Goal: Task Accomplishment & Management: Manage account settings

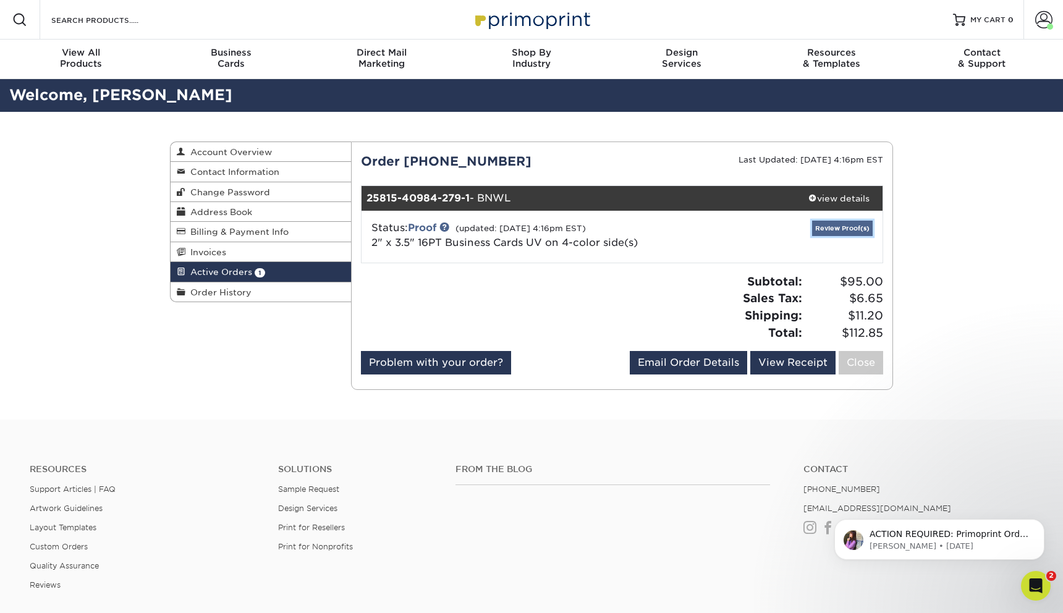
click at [815, 234] on link "Review Proof(s)" at bounding box center [842, 228] width 61 height 15
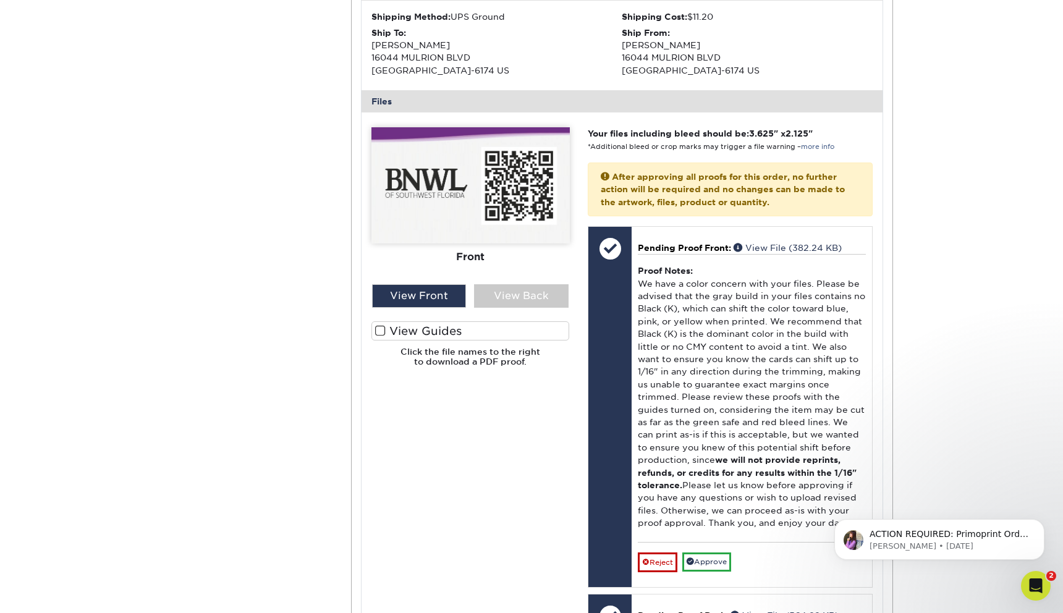
scroll to position [433, 0]
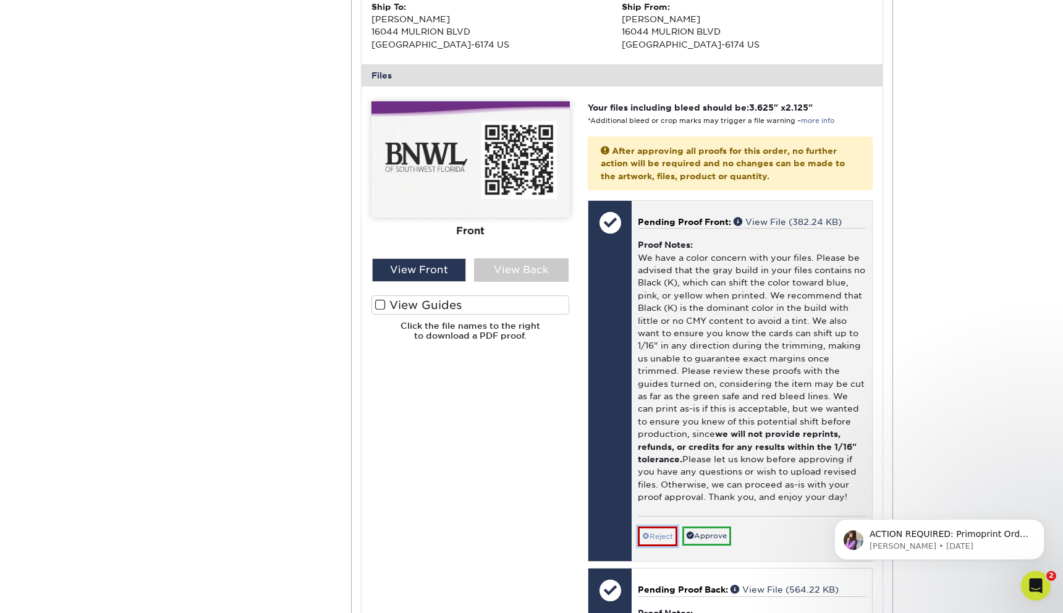
click at [657, 537] on link "Reject" at bounding box center [658, 537] width 40 height 20
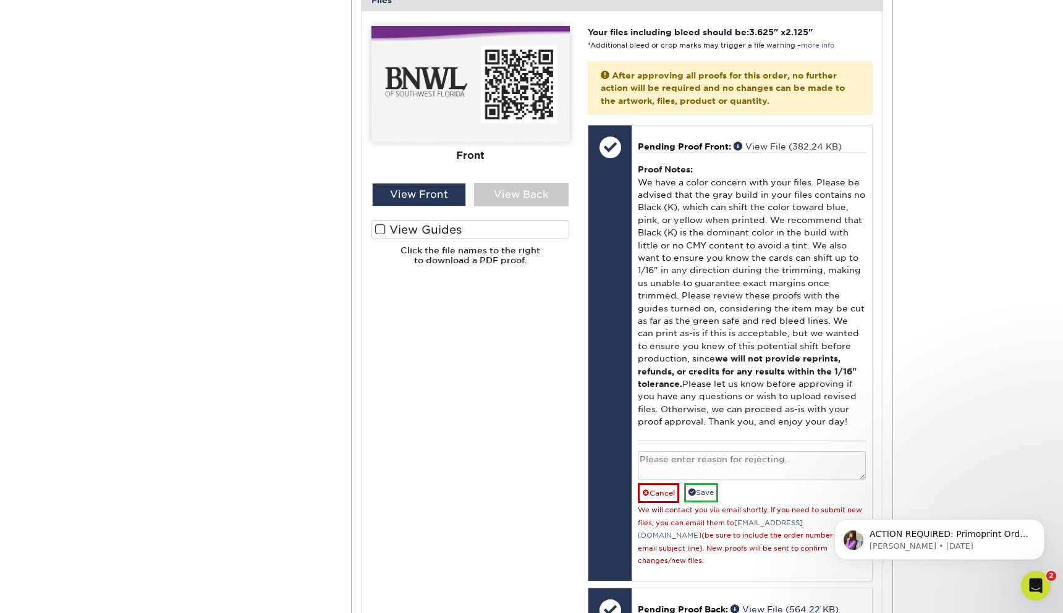
scroll to position [556, 0]
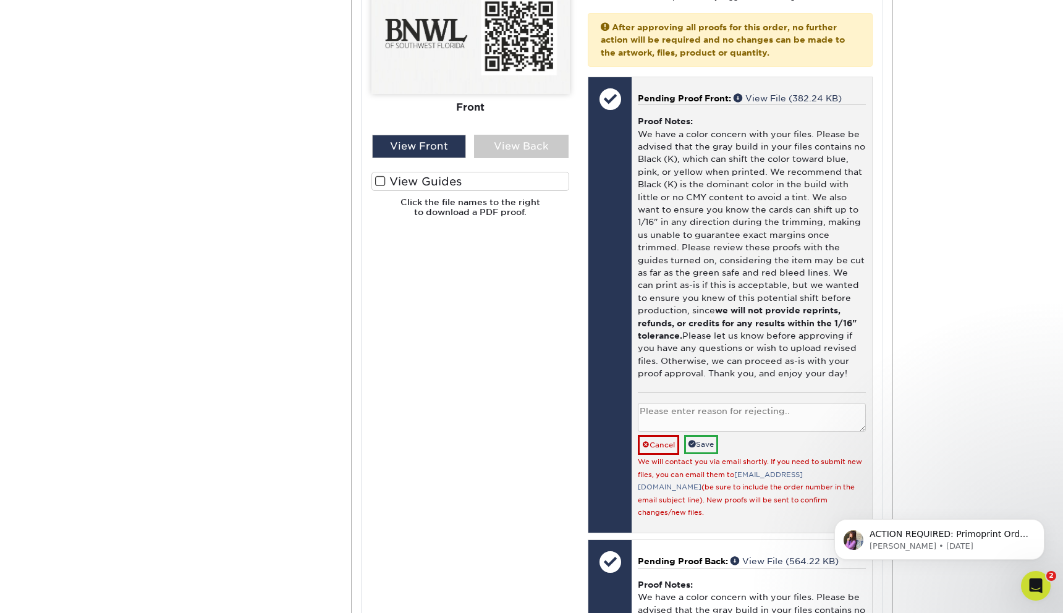
click at [702, 420] on textarea at bounding box center [752, 417] width 228 height 29
drag, startPoint x: 829, startPoint y: 412, endPoint x: 625, endPoint y: 410, distance: 204.0
click at [625, 410] on div "Front: Click to select or drag and drop the file here. Choose file Front: valer…" at bounding box center [730, 305] width 285 height 457
type textarea "Thanks for the warning"
click at [718, 439] on link "Save" at bounding box center [701, 444] width 34 height 19
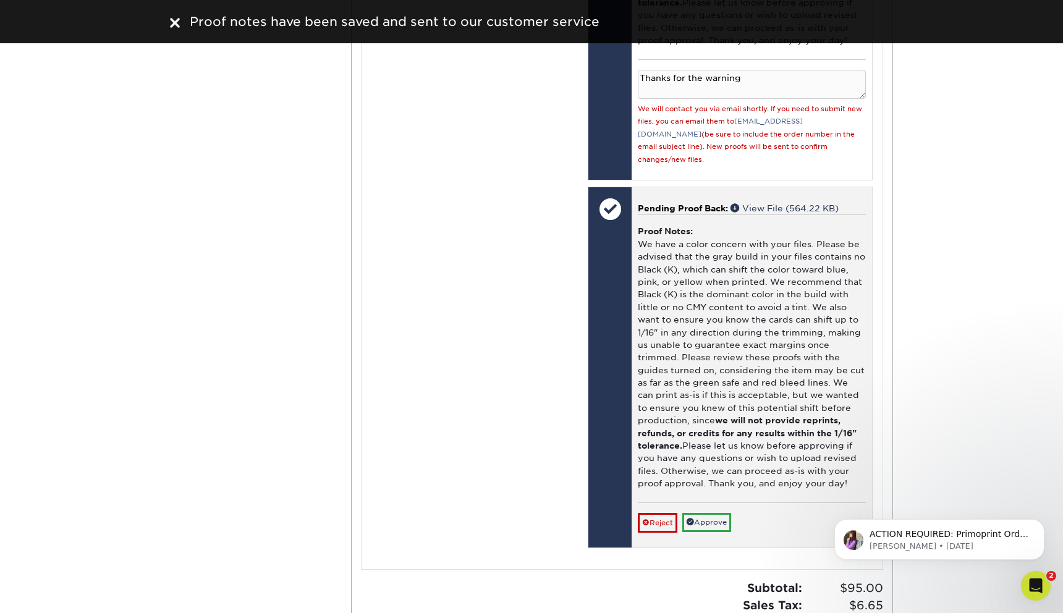
scroll to position [927, 0]
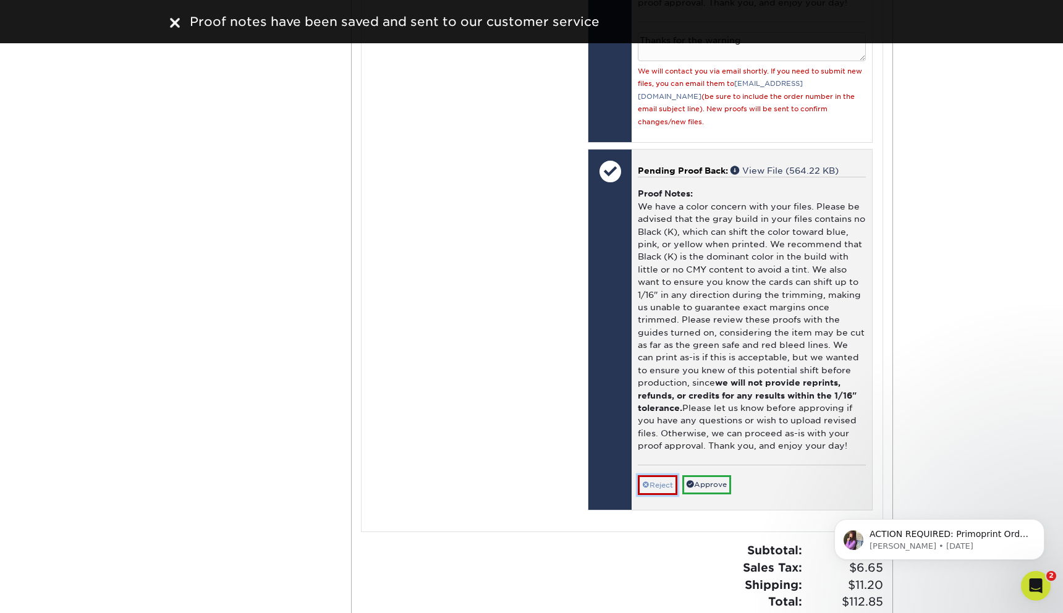
click at [665, 475] on link "Reject" at bounding box center [658, 485] width 40 height 20
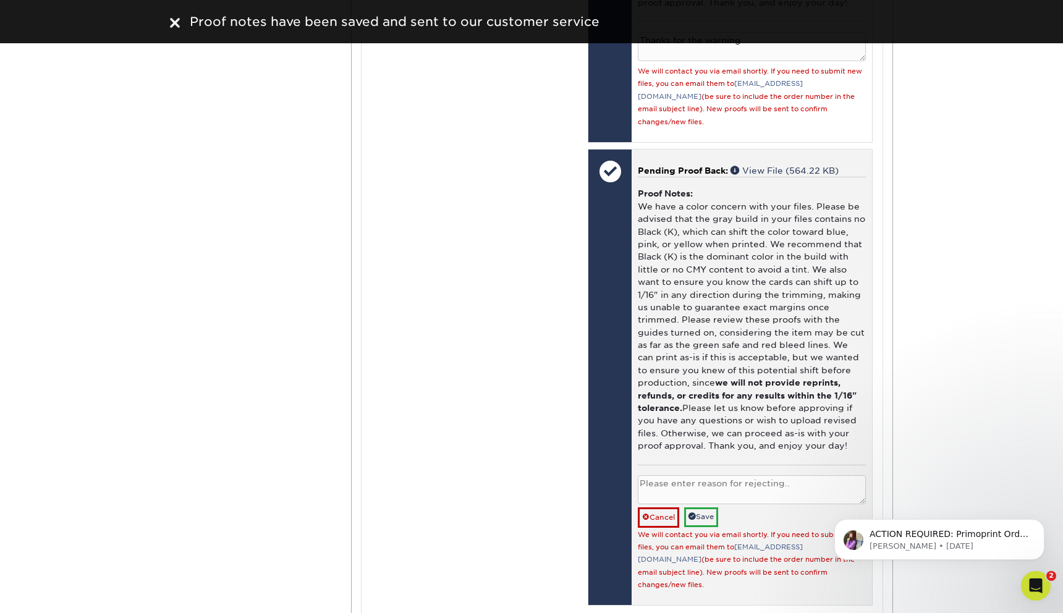
click at [687, 482] on textarea at bounding box center [752, 489] width 228 height 29
paste textarea "Thanks for the warning"
type textarea "Thanks for the warning"
click at [702, 508] on link "Save" at bounding box center [701, 517] width 34 height 19
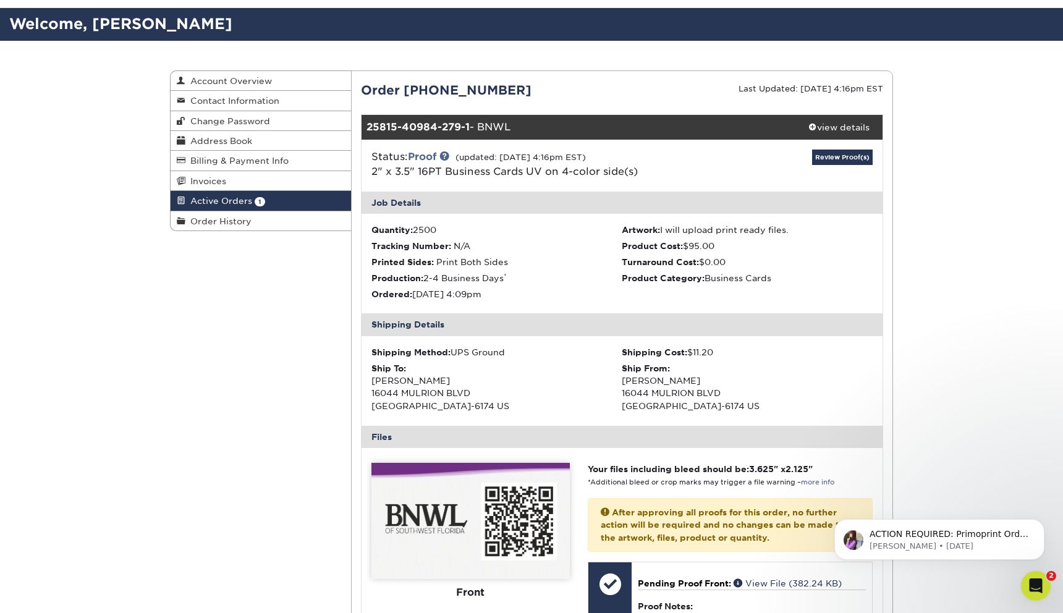
scroll to position [62, 0]
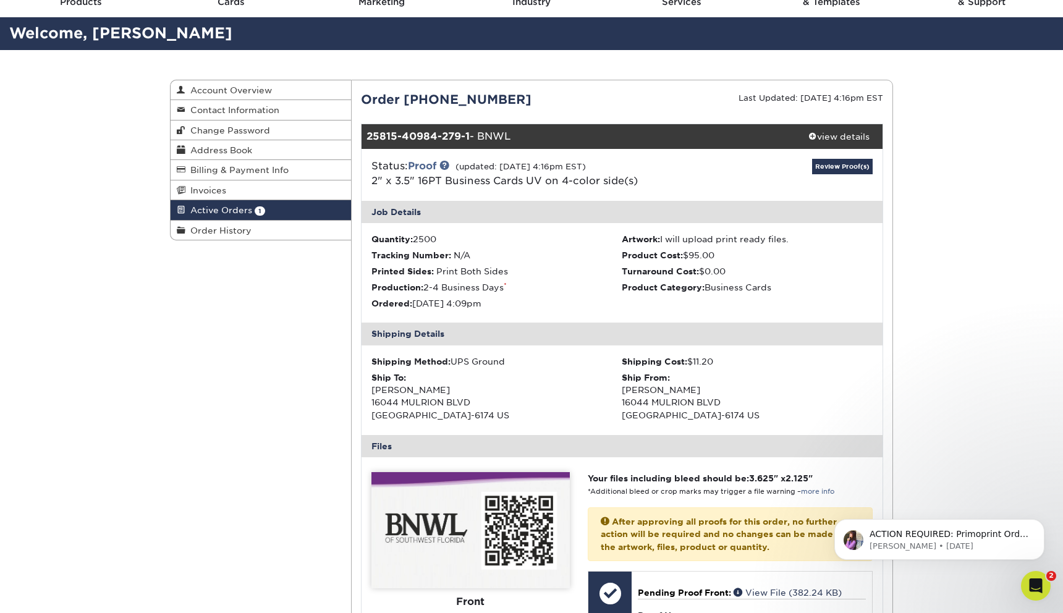
click at [1045, 580] on div "Open Intercom Messenger" at bounding box center [1036, 586] width 41 height 41
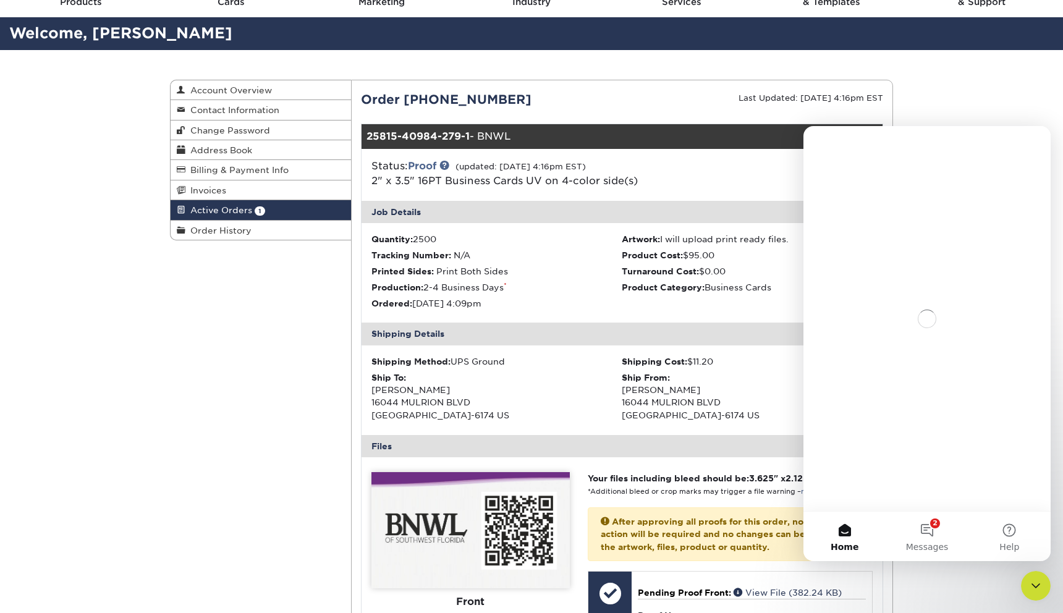
scroll to position [0, 0]
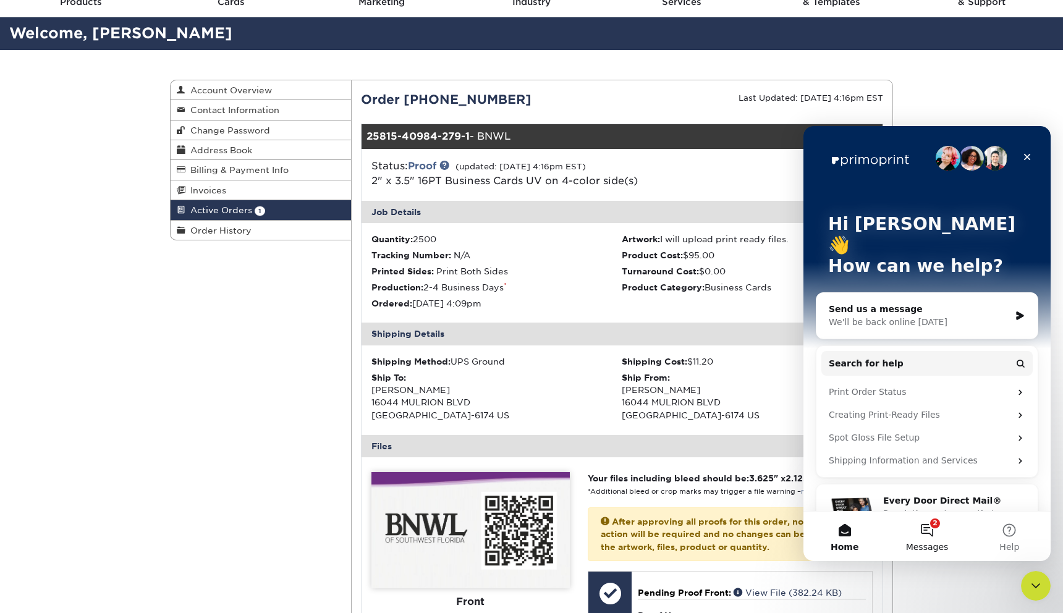
click at [939, 532] on button "2 Messages" at bounding box center [927, 536] width 82 height 49
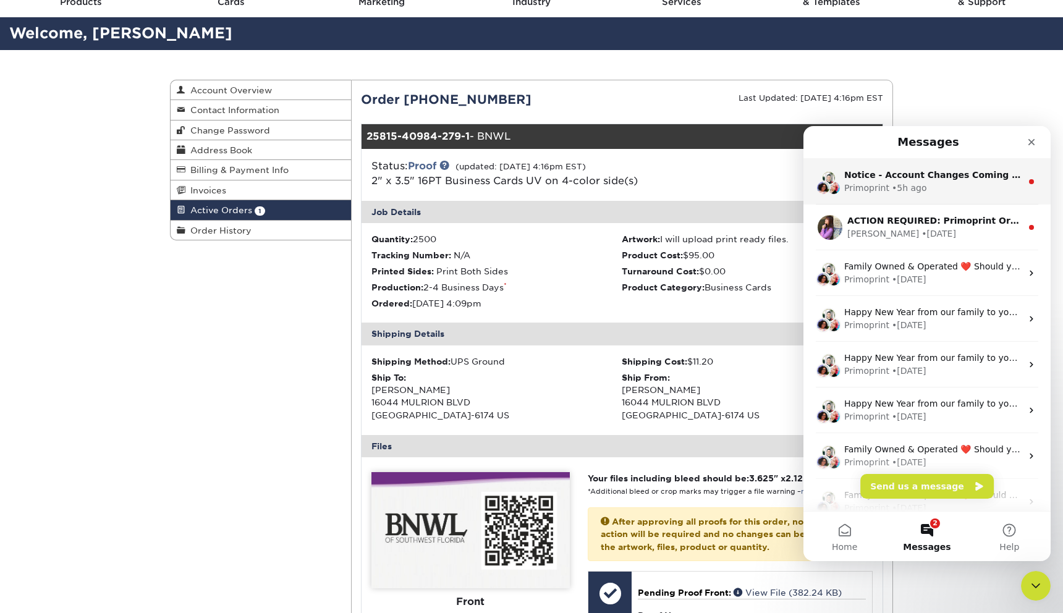
click at [927, 191] on div "Primoprint • 5h ago" at bounding box center [933, 188] width 177 height 13
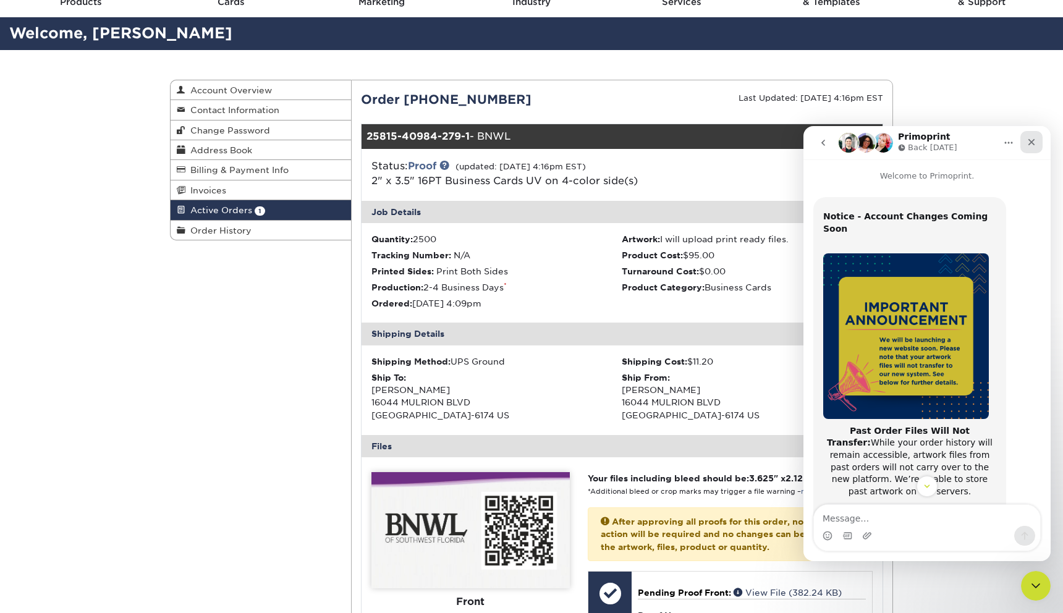
click at [1032, 138] on icon "Close" at bounding box center [1032, 142] width 10 height 10
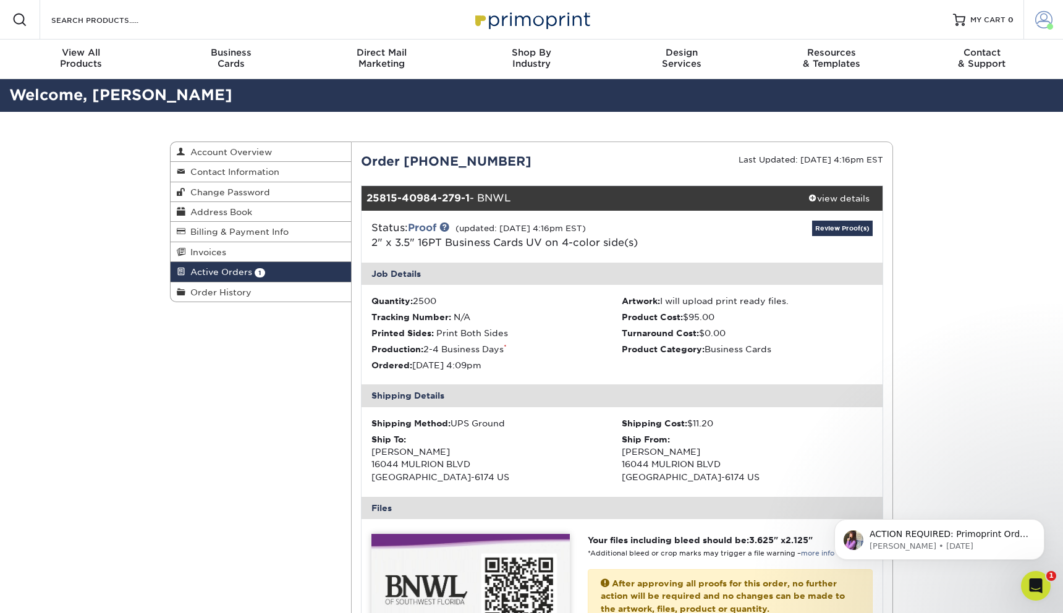
click at [1036, 18] on span at bounding box center [1044, 19] width 17 height 17
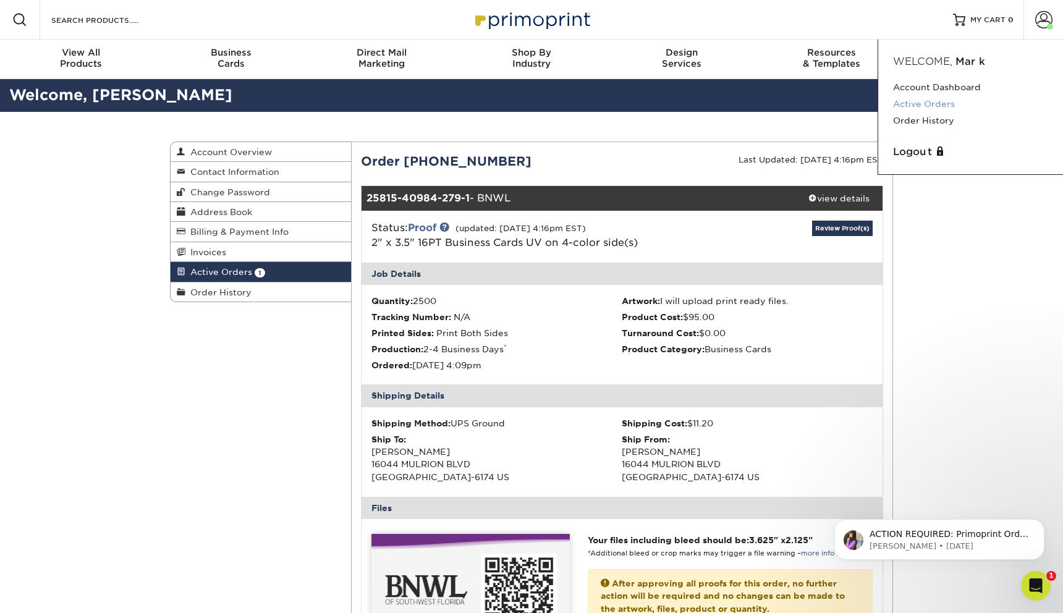
click at [932, 103] on link "Active Orders" at bounding box center [970, 104] width 155 height 17
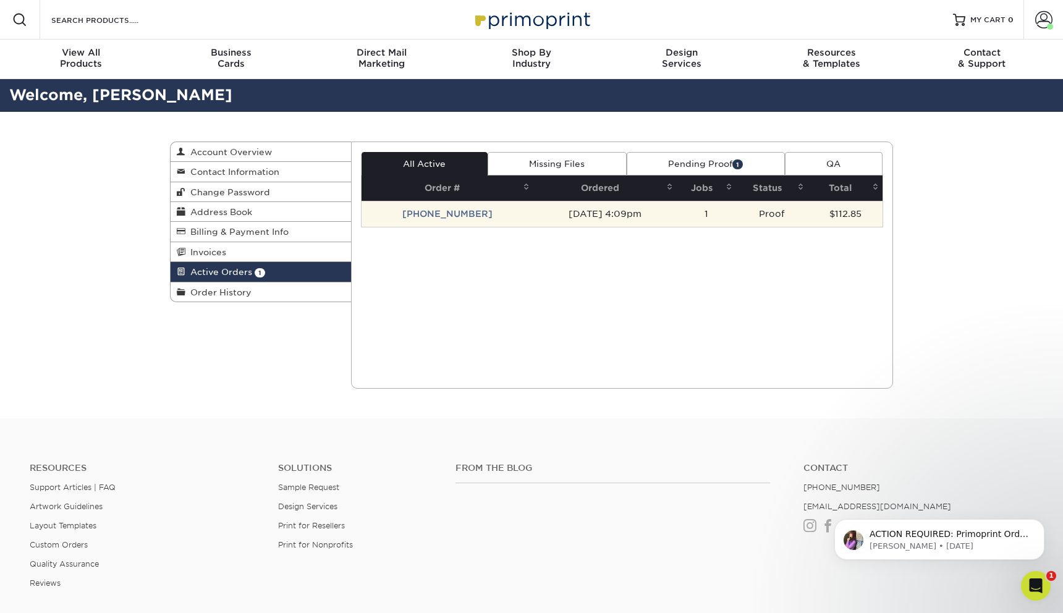
click at [644, 217] on td "[DATE] 4:09pm" at bounding box center [605, 214] width 143 height 26
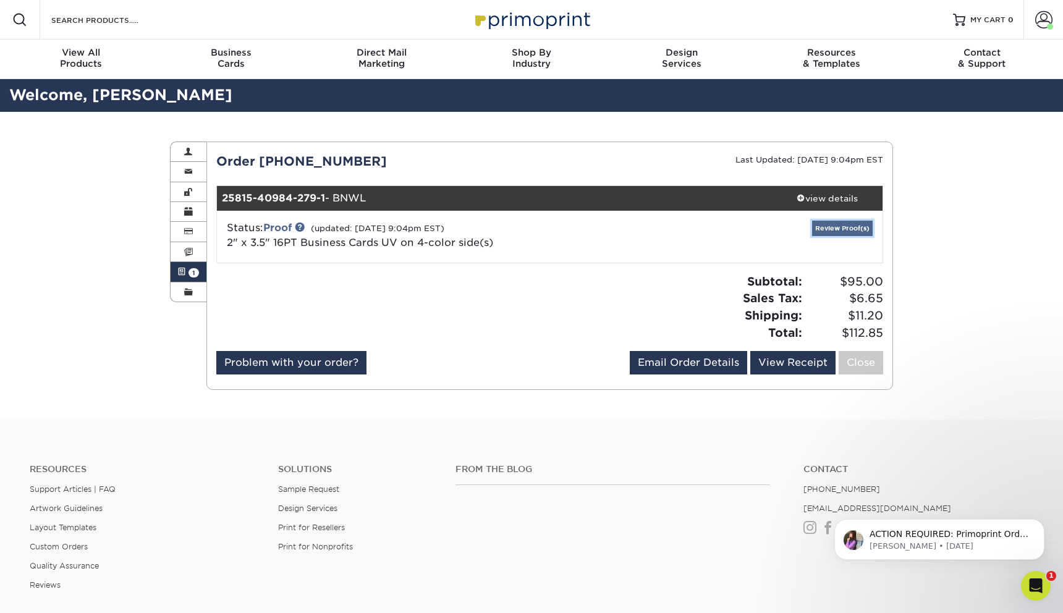
click at [842, 226] on link "Review Proof(s)" at bounding box center [842, 228] width 61 height 15
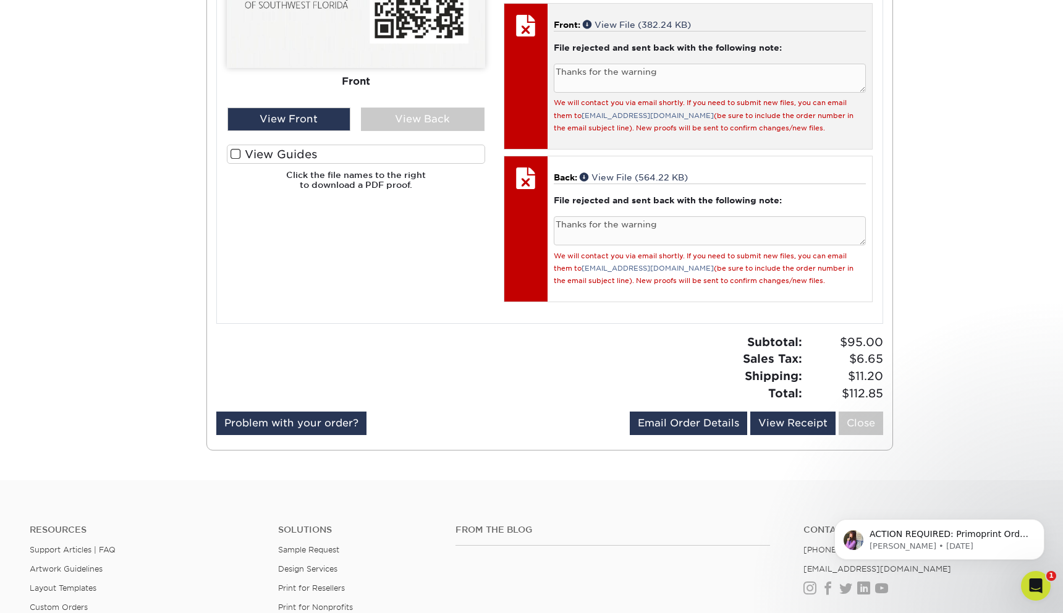
scroll to position [618, 0]
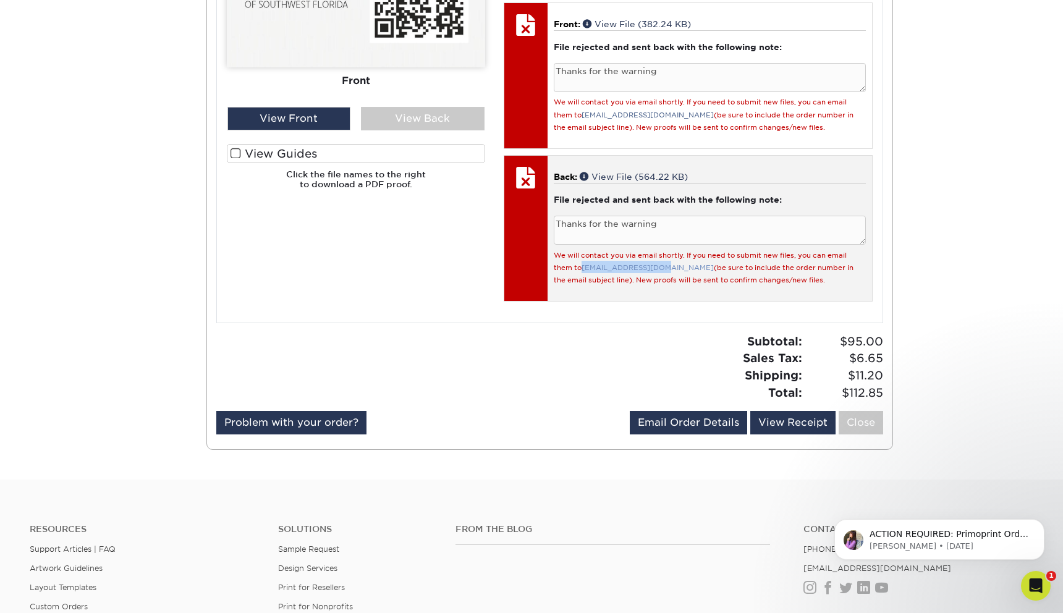
drag, startPoint x: 659, startPoint y: 280, endPoint x: 584, endPoint y: 284, distance: 74.9
click at [584, 284] on small "We will contact you via email shortly. If you need to submit new files, you can…" at bounding box center [704, 268] width 300 height 33
click at [599, 272] on link "[EMAIL_ADDRESS][DOMAIN_NAME]" at bounding box center [648, 268] width 132 height 8
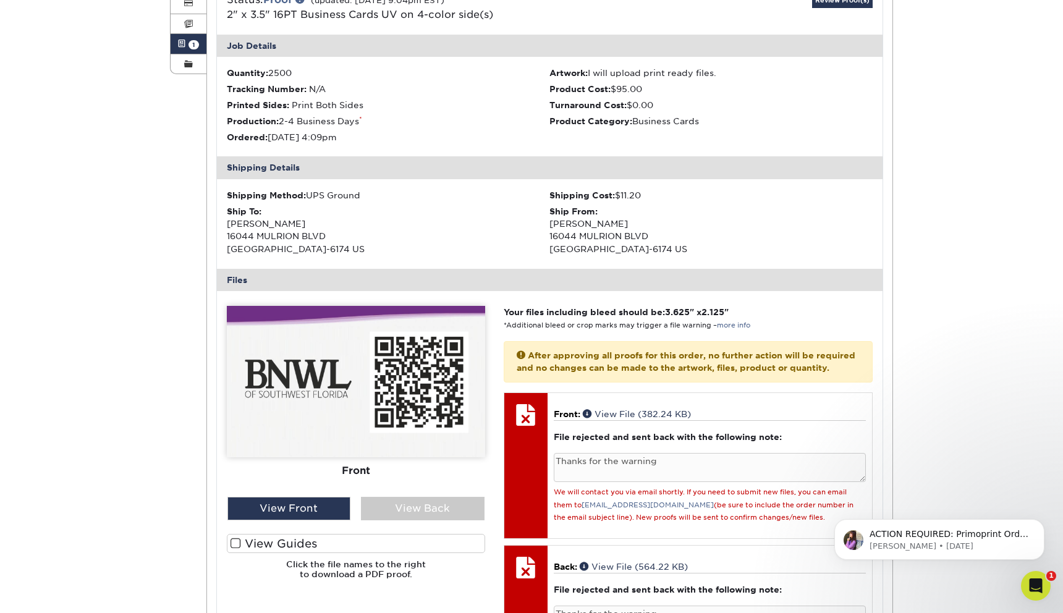
scroll to position [124, 0]
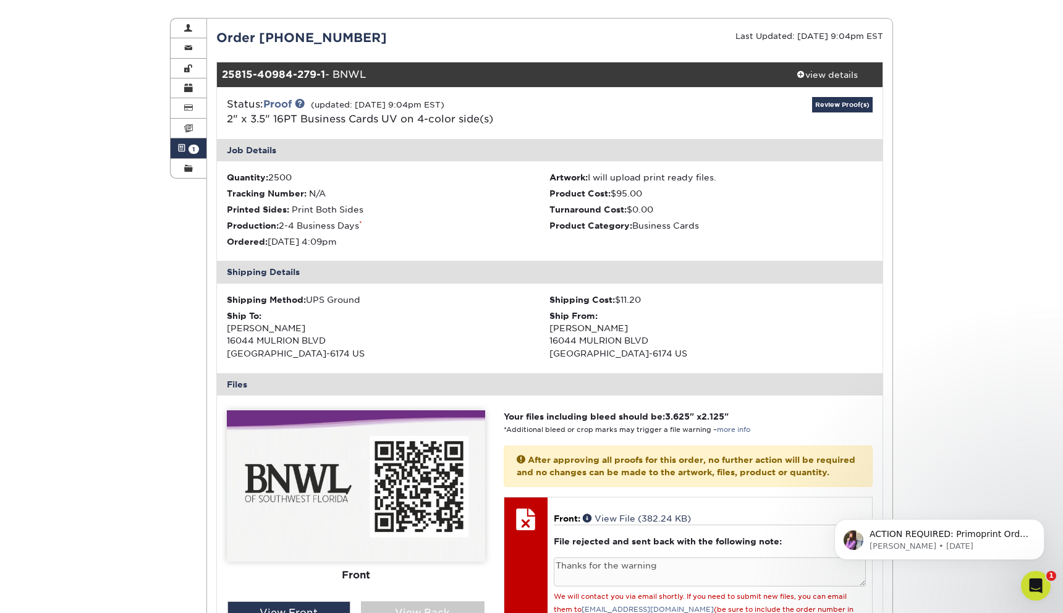
drag, startPoint x: 370, startPoint y: 74, endPoint x: 234, endPoint y: 71, distance: 136.0
click at [234, 71] on div "25815-40984-279-1 - BNWL" at bounding box center [494, 74] width 555 height 25
click at [385, 77] on div "25815-40984-279-1 - BNWL" at bounding box center [494, 74] width 555 height 25
drag, startPoint x: 223, startPoint y: 69, endPoint x: 372, endPoint y: 76, distance: 148.5
click at [372, 76] on div "25815-40984-279-1 - BNWL" at bounding box center [494, 74] width 555 height 25
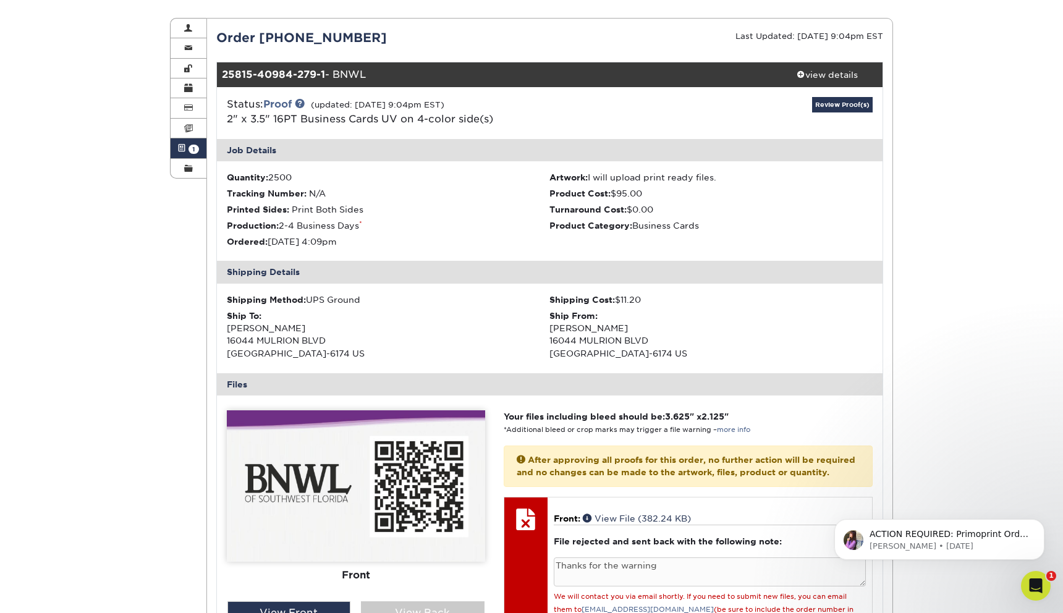
copy div "25815-40984-279-1 - BNWL"
